Goal: Task Accomplishment & Management: Use online tool/utility

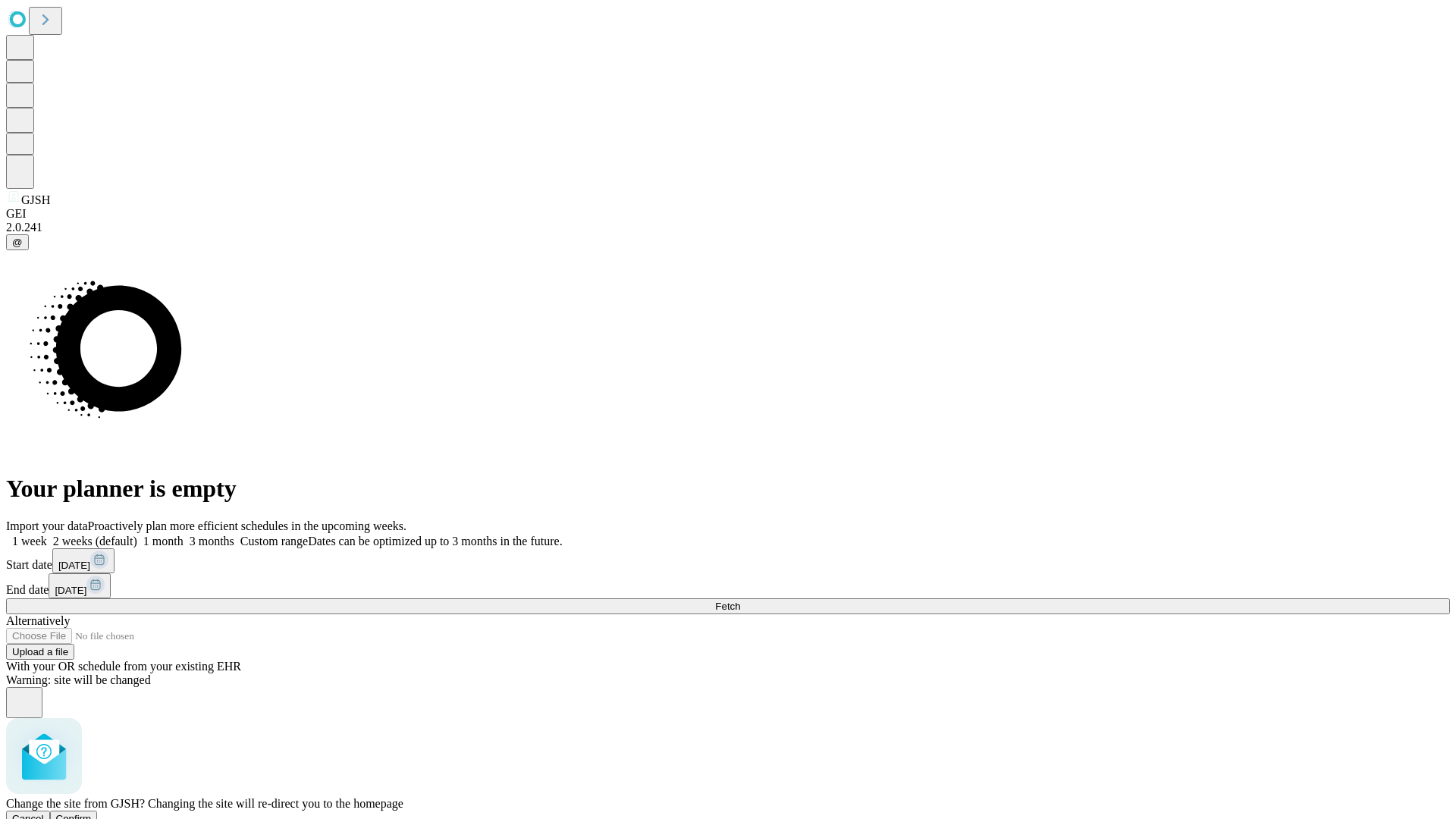
click at [92, 814] on span "Confirm" at bounding box center [74, 819] width 36 height 12
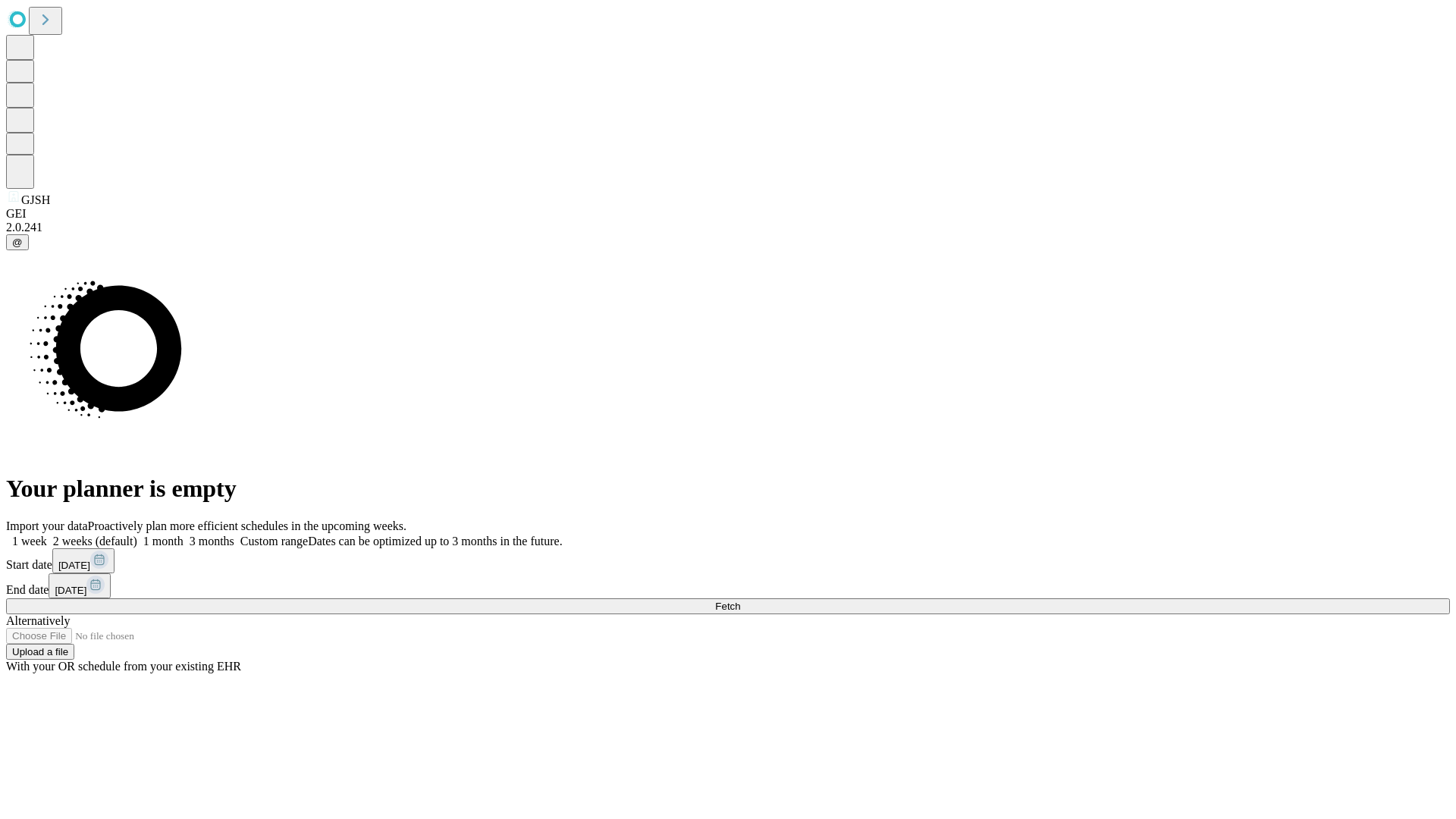
click at [47, 534] on label "1 week" at bounding box center [27, 541] width 41 height 13
click at [740, 601] on span "Fetch" at bounding box center [728, 606] width 25 height 12
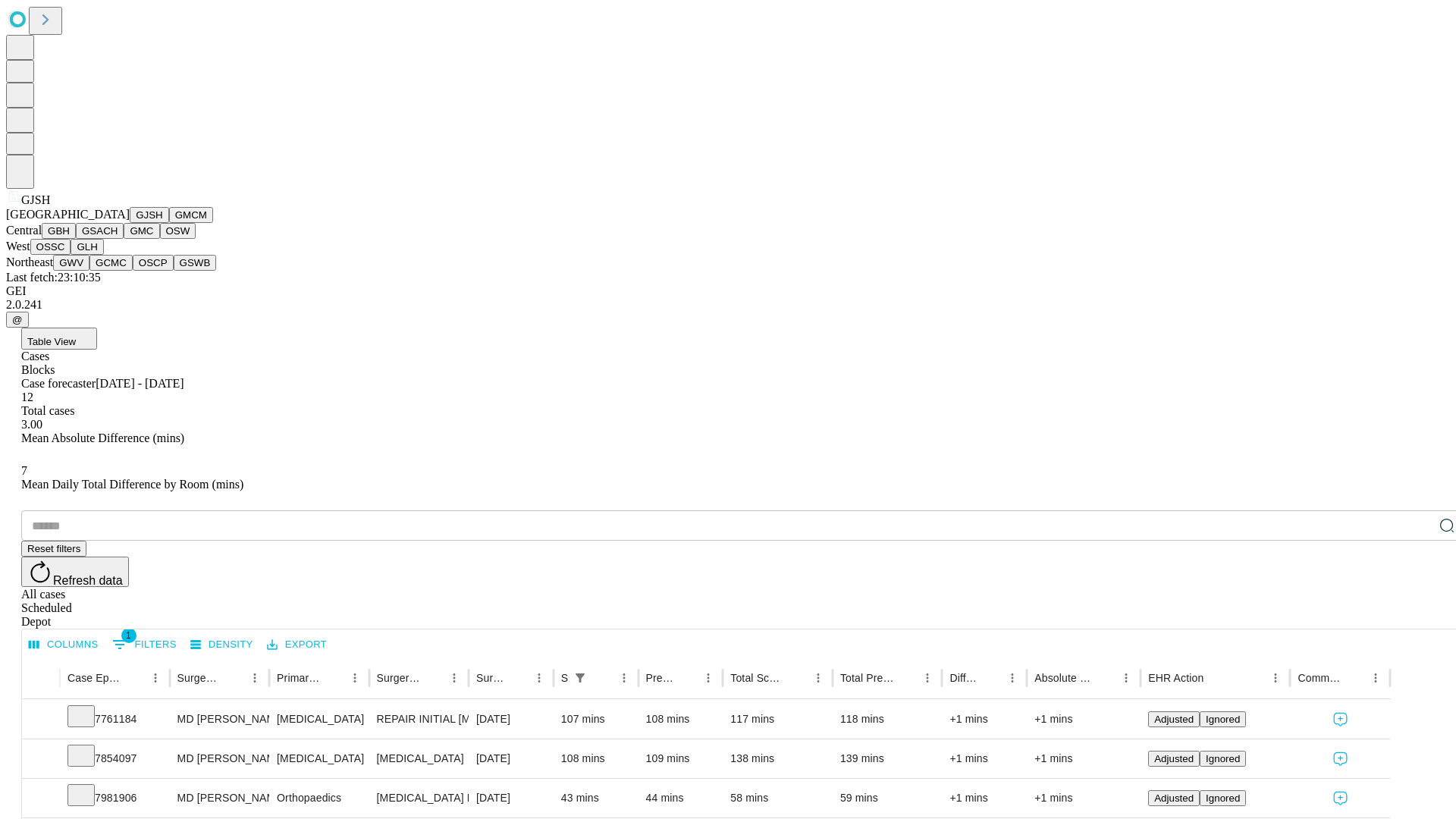
click at [169, 223] on button "GMCM" at bounding box center [191, 215] width 44 height 16
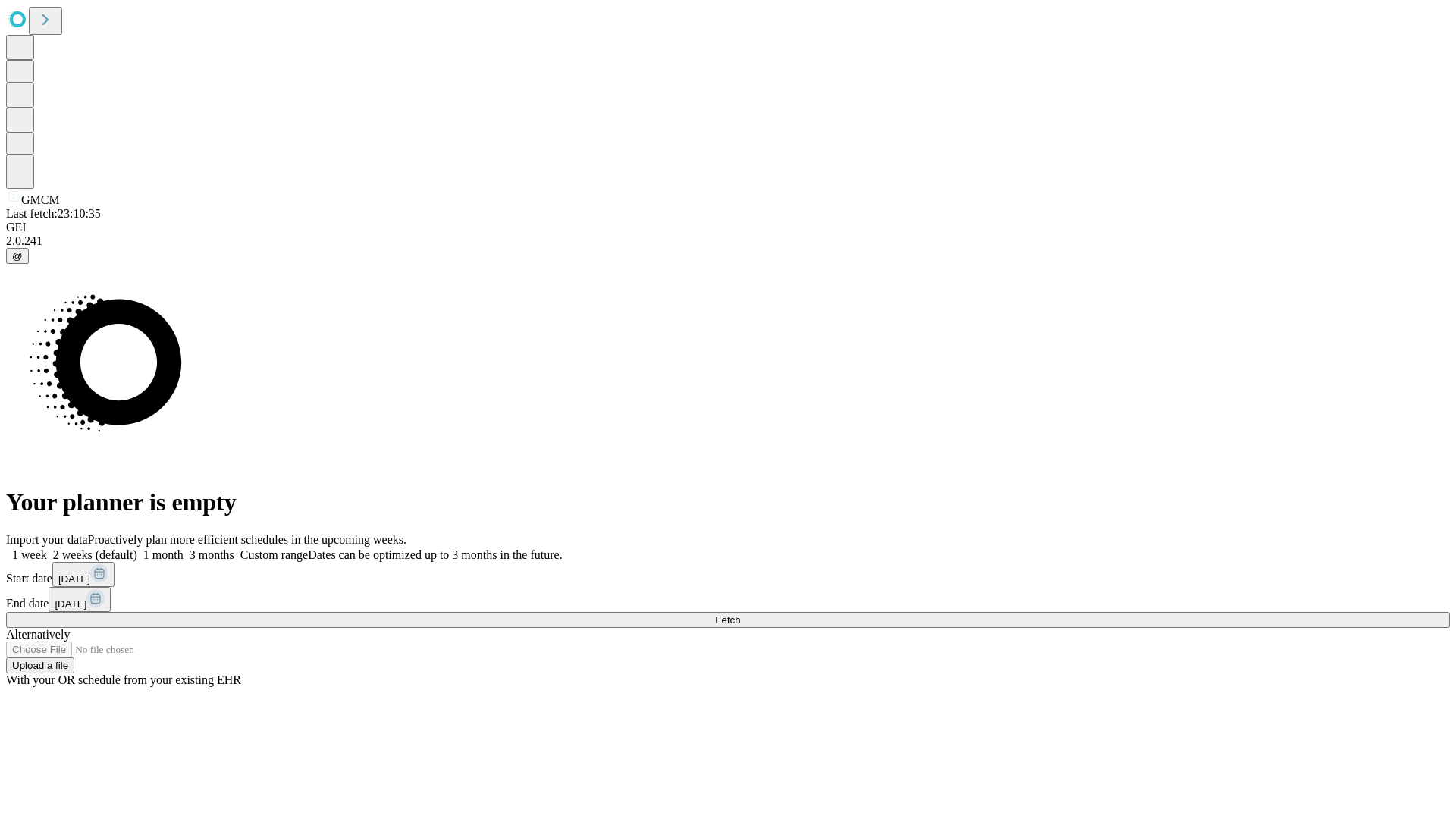
click at [740, 614] on span "Fetch" at bounding box center [728, 619] width 25 height 12
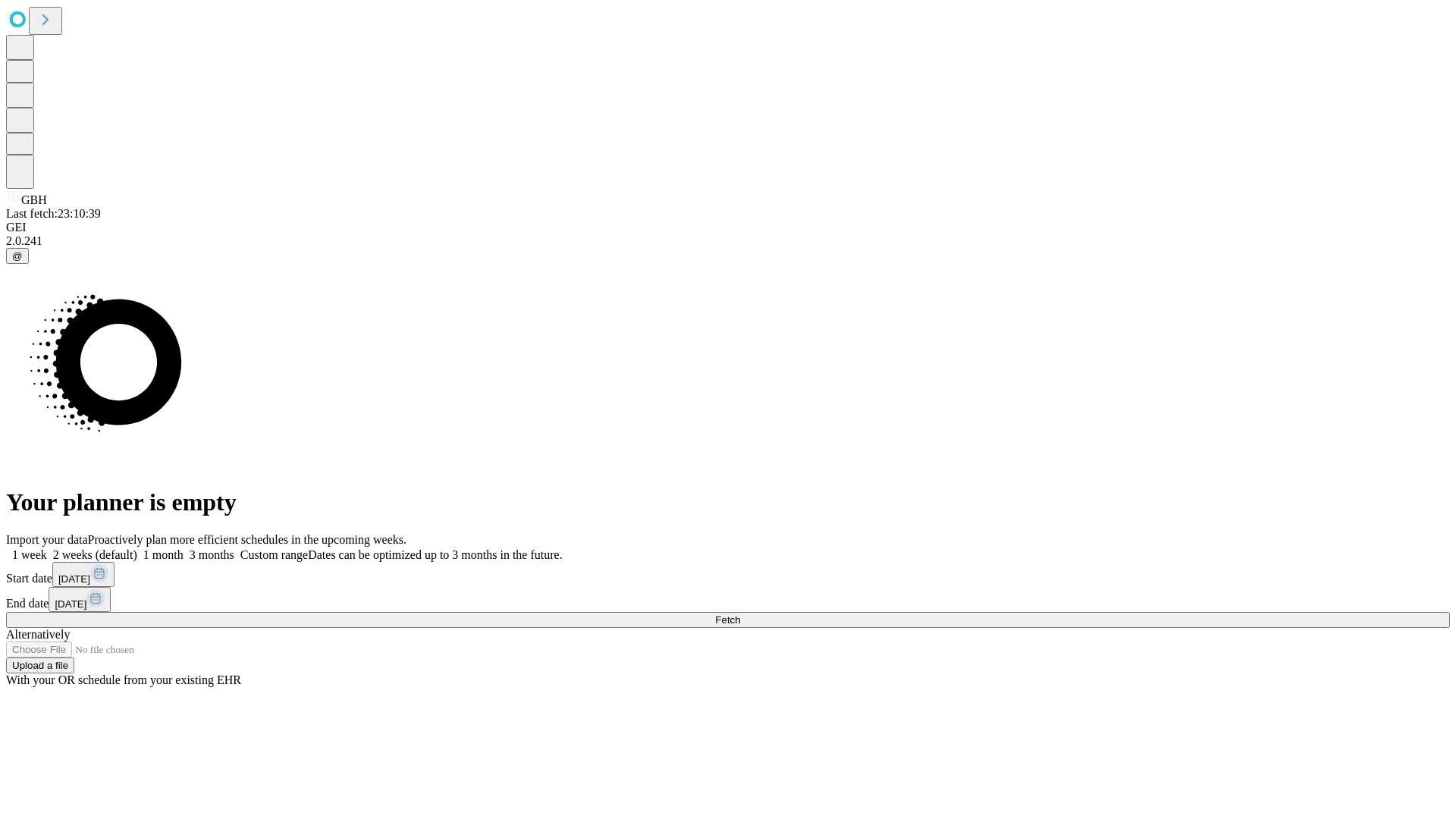
click at [47, 549] on label "1 week" at bounding box center [27, 555] width 41 height 13
click at [740, 614] on span "Fetch" at bounding box center [728, 619] width 25 height 12
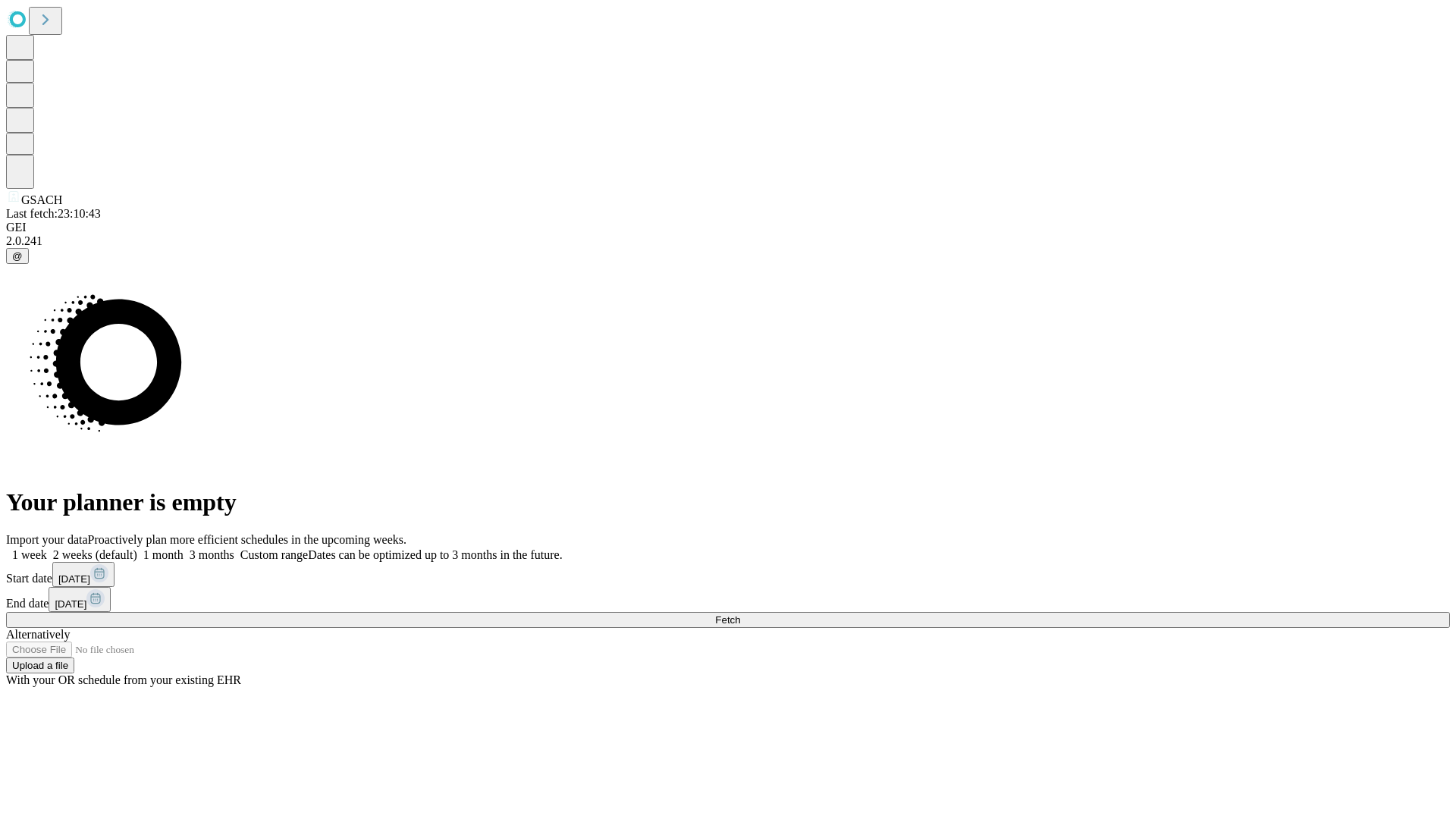
click at [47, 549] on label "1 week" at bounding box center [27, 555] width 41 height 13
click at [740, 614] on span "Fetch" at bounding box center [728, 619] width 25 height 12
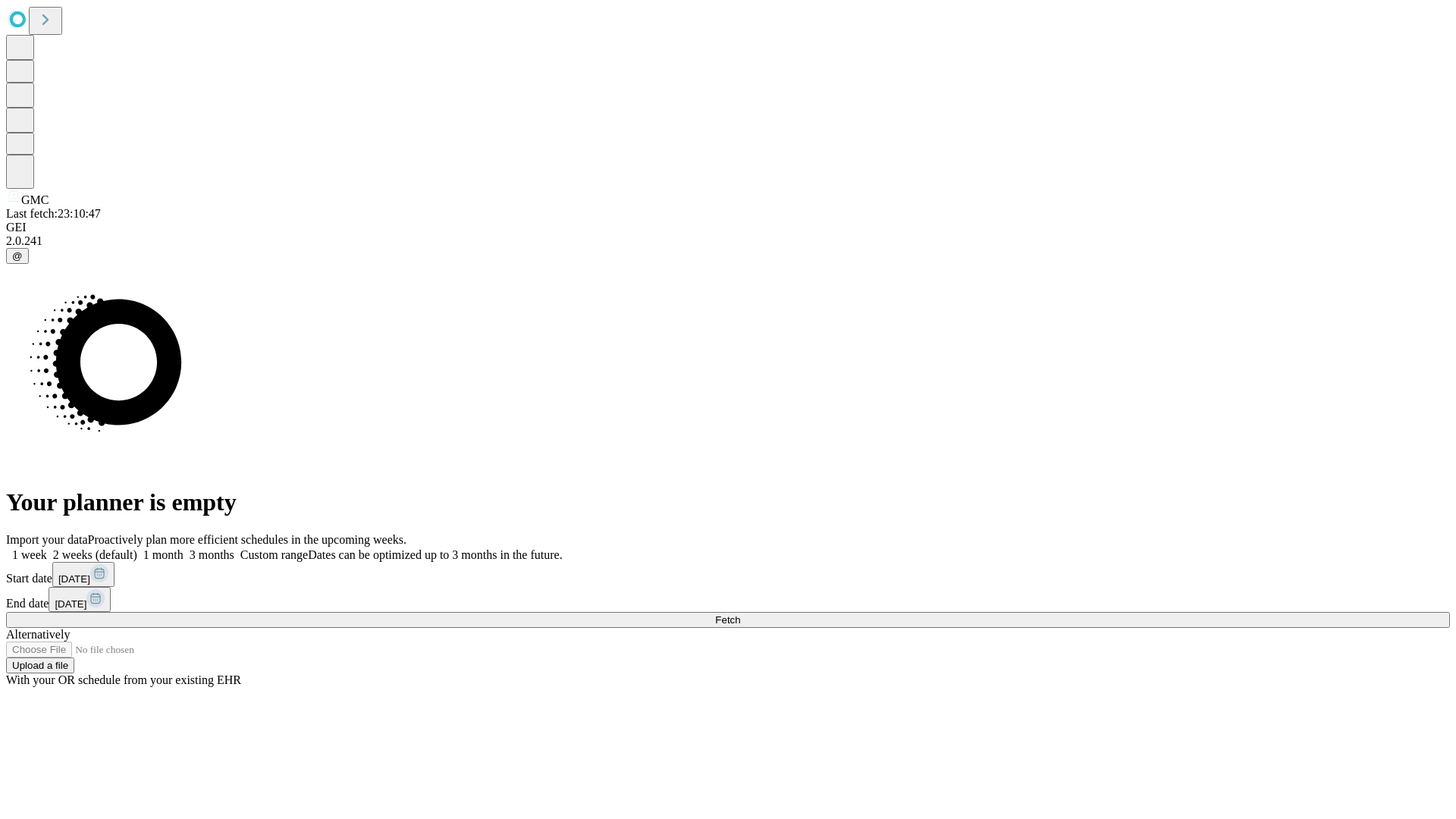
click at [47, 549] on label "1 week" at bounding box center [27, 555] width 41 height 13
click at [740, 614] on span "Fetch" at bounding box center [728, 619] width 25 height 12
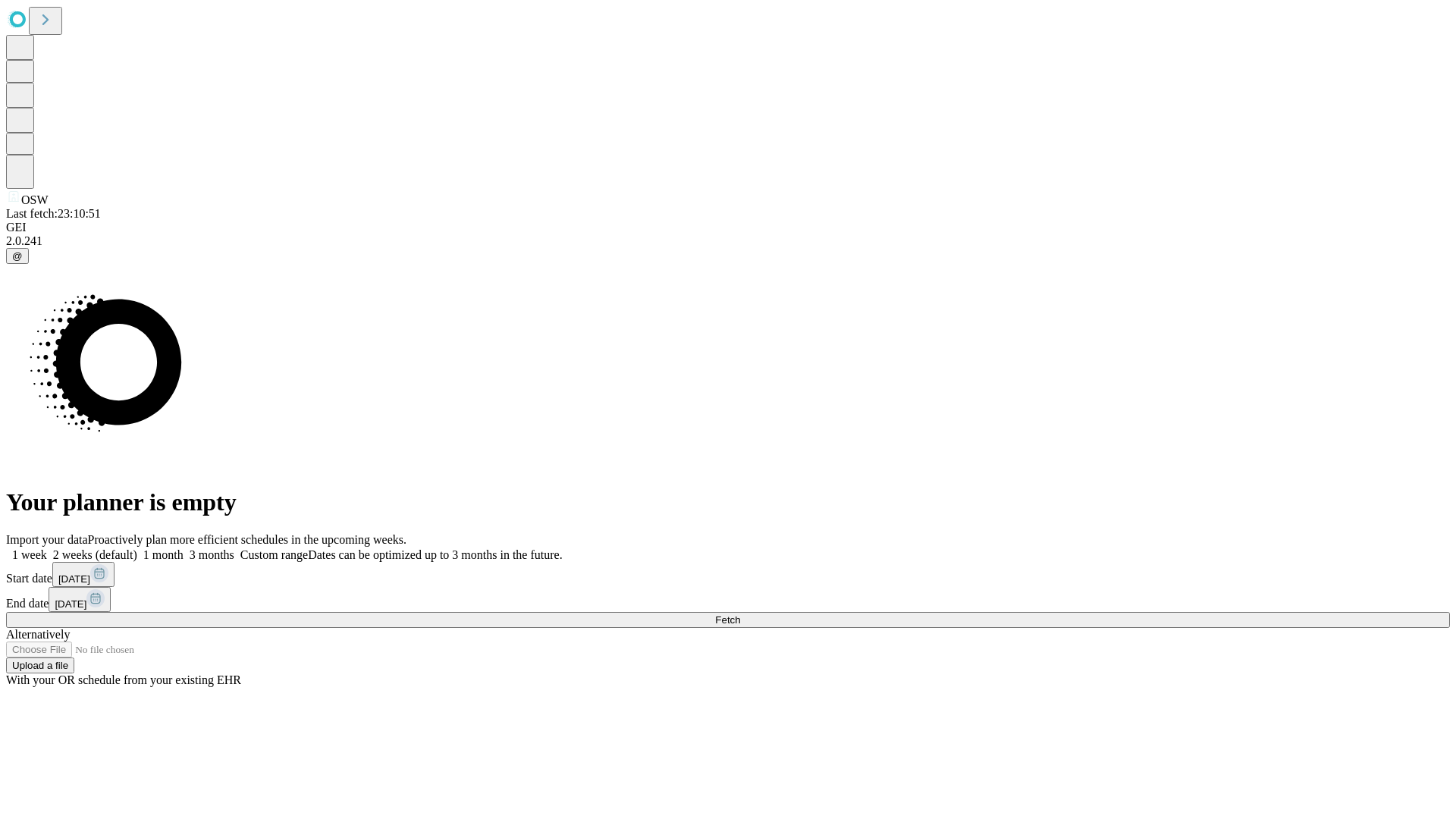
click at [47, 549] on label "1 week" at bounding box center [27, 555] width 41 height 13
click at [740, 614] on span "Fetch" at bounding box center [728, 619] width 25 height 12
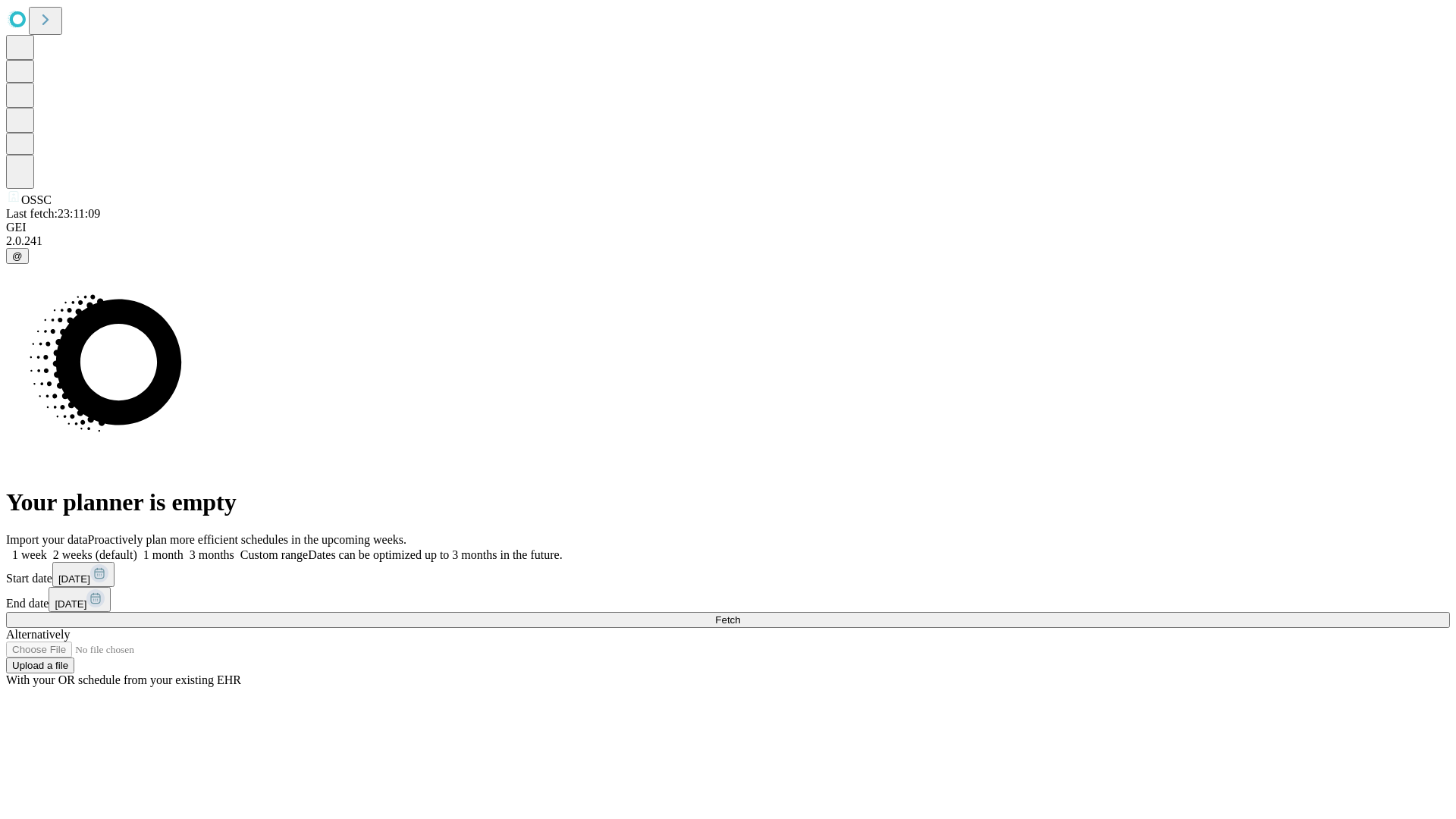
click at [47, 549] on label "1 week" at bounding box center [27, 555] width 41 height 13
click at [740, 614] on span "Fetch" at bounding box center [728, 619] width 25 height 12
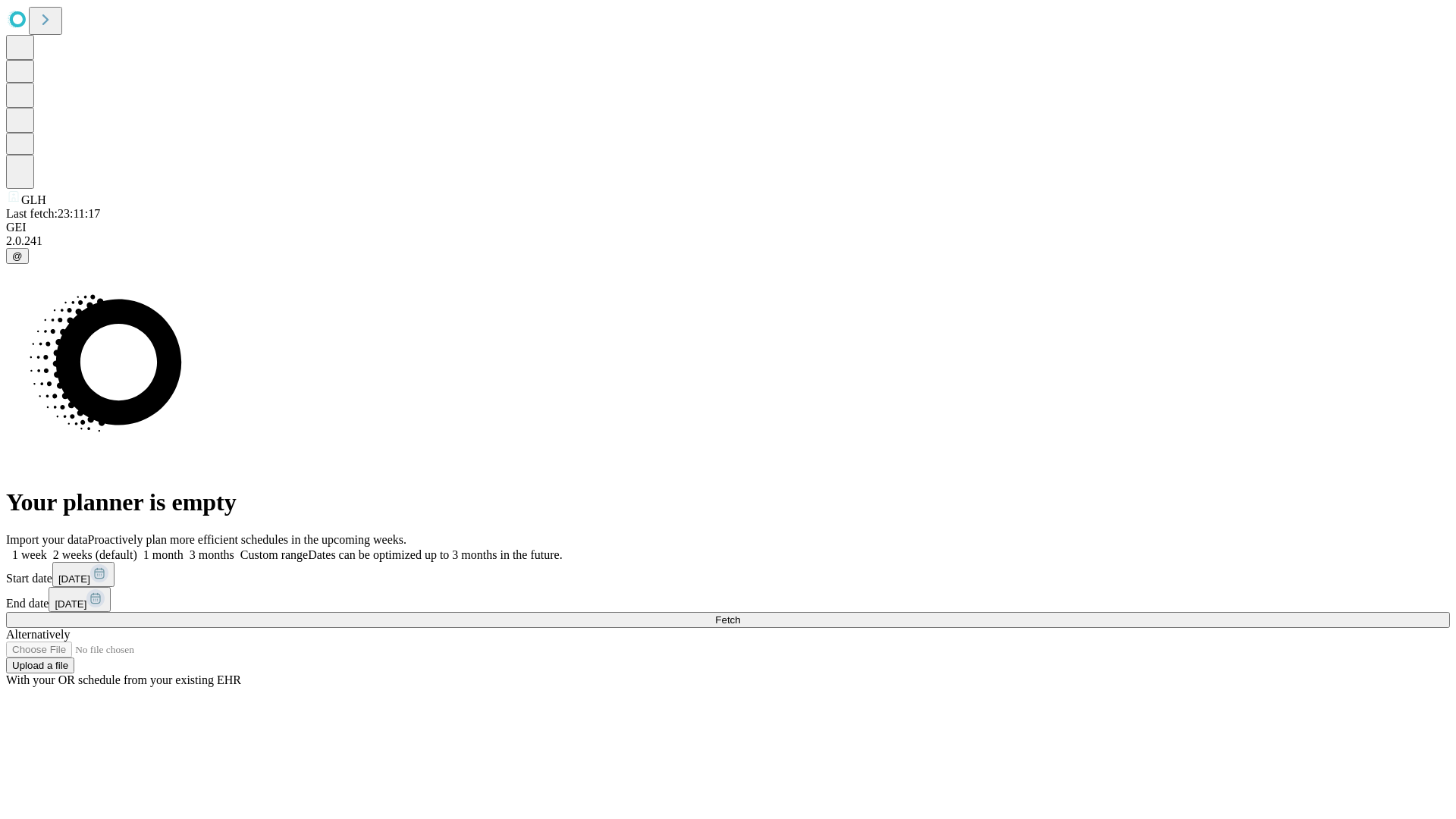
click at [47, 549] on label "1 week" at bounding box center [27, 555] width 41 height 13
click at [740, 614] on span "Fetch" at bounding box center [728, 619] width 25 height 12
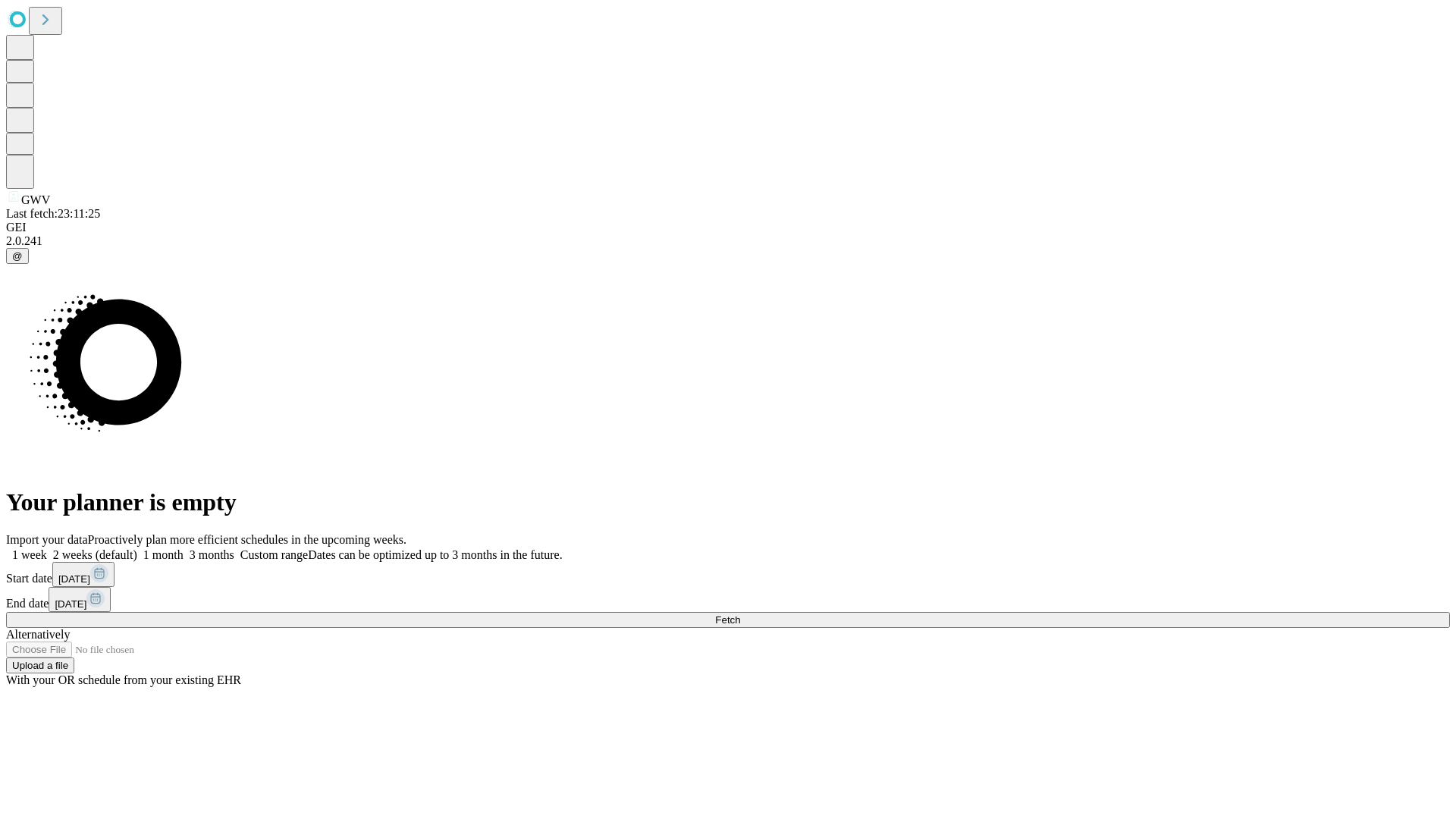
click at [740, 614] on span "Fetch" at bounding box center [728, 619] width 25 height 12
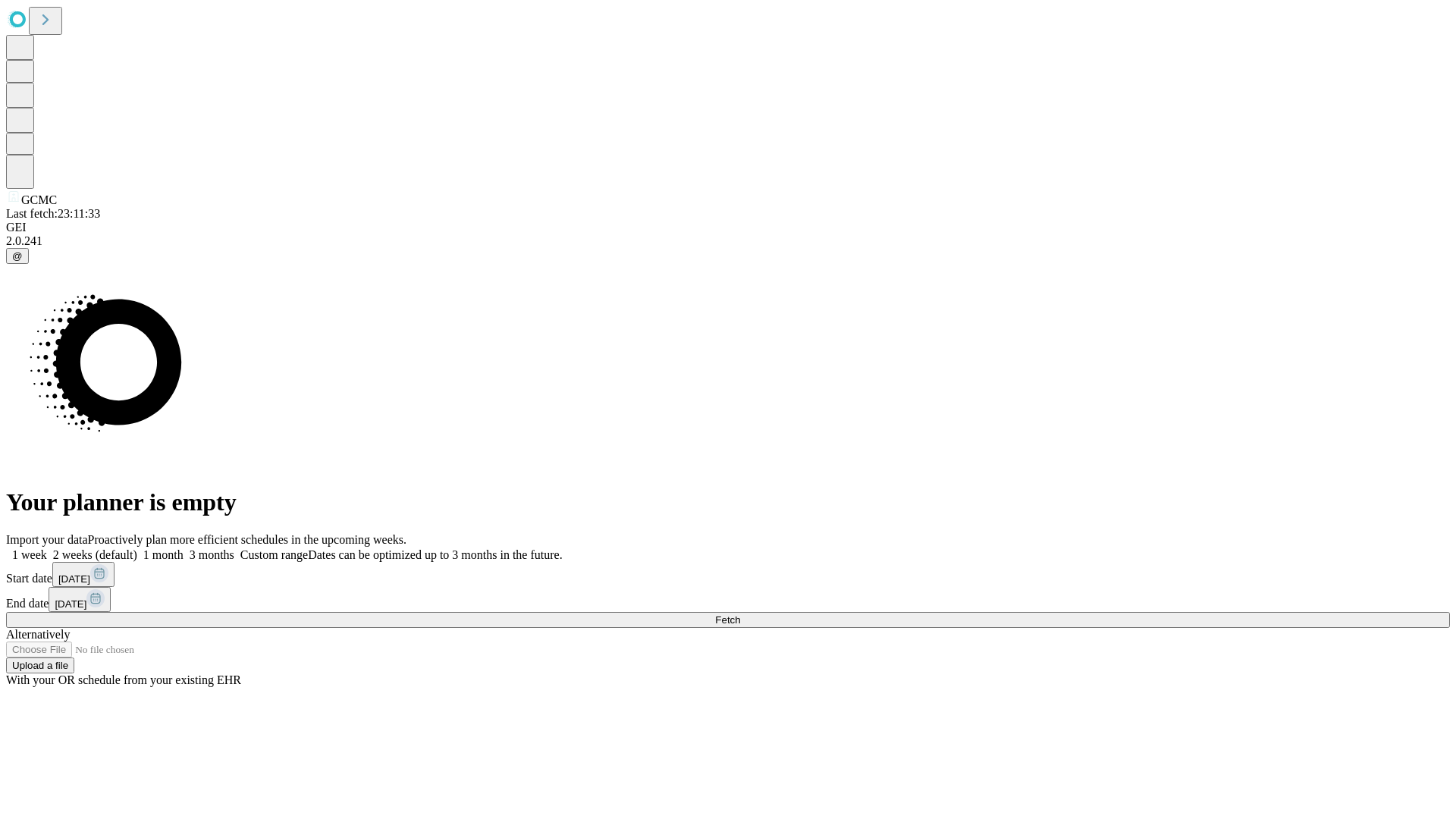
click at [47, 549] on label "1 week" at bounding box center [27, 555] width 41 height 13
click at [740, 614] on span "Fetch" at bounding box center [728, 619] width 25 height 12
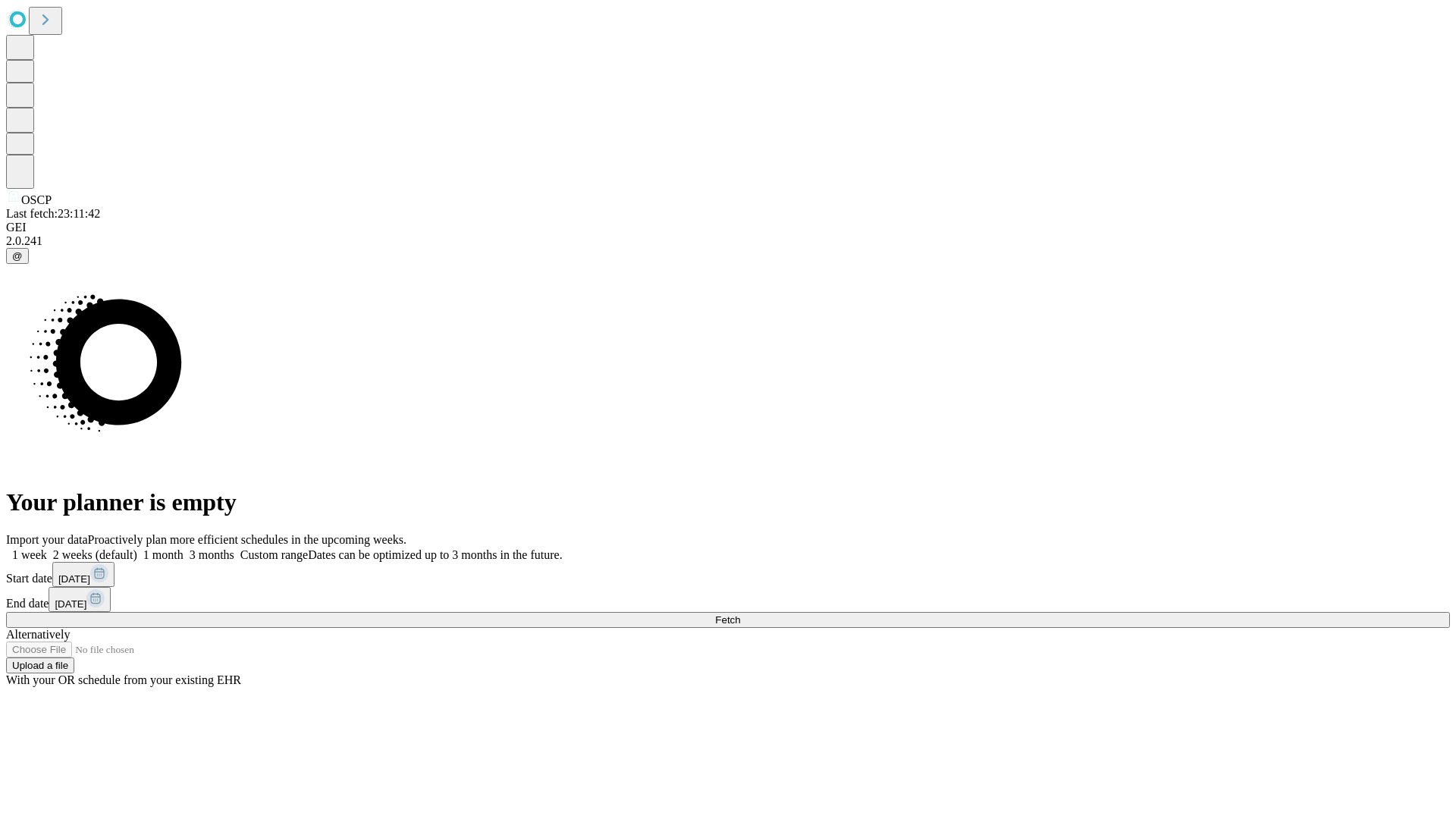
click at [47, 549] on label "1 week" at bounding box center [27, 555] width 41 height 13
click at [740, 614] on span "Fetch" at bounding box center [728, 619] width 25 height 12
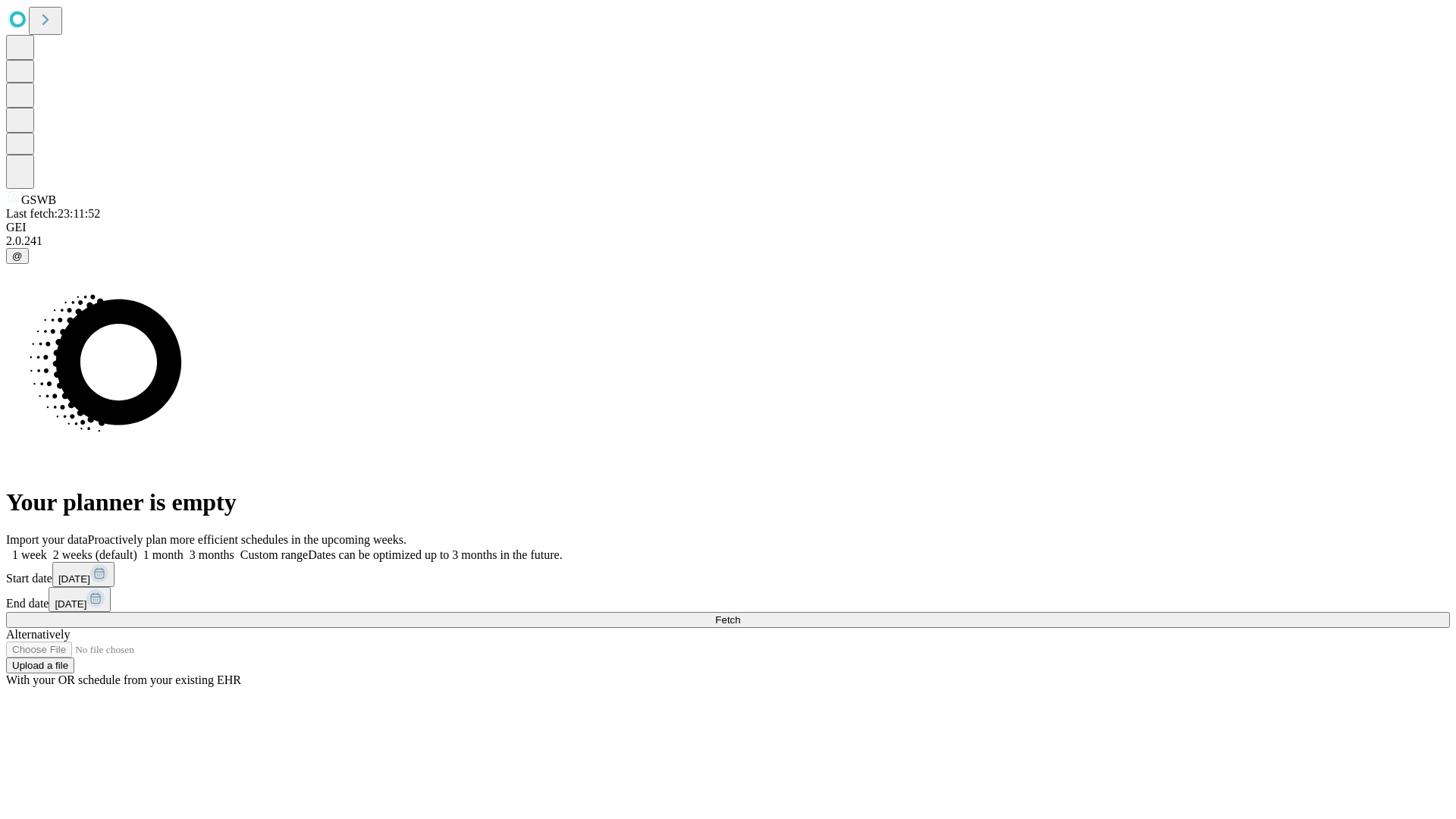
click at [47, 549] on label "1 week" at bounding box center [27, 555] width 41 height 13
click at [740, 614] on span "Fetch" at bounding box center [728, 619] width 25 height 12
